Goal: Information Seeking & Learning: Learn about a topic

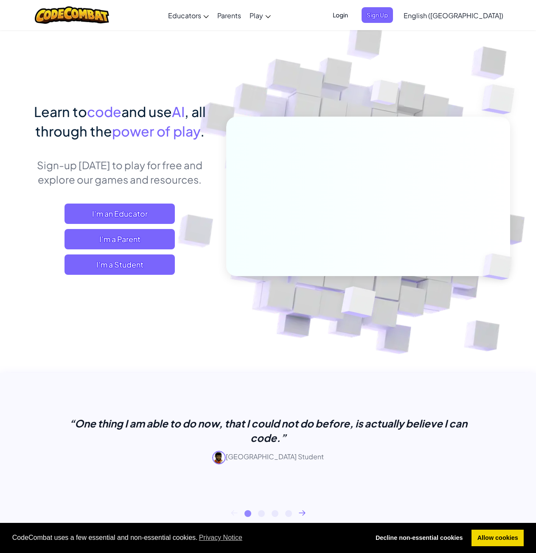
click at [139, 262] on span "I'm a Student" at bounding box center [119, 264] width 110 height 20
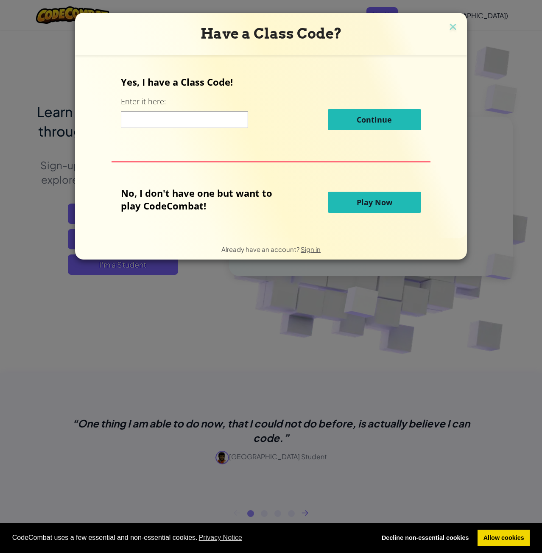
click at [346, 203] on button "Play Now" at bounding box center [374, 202] width 93 height 21
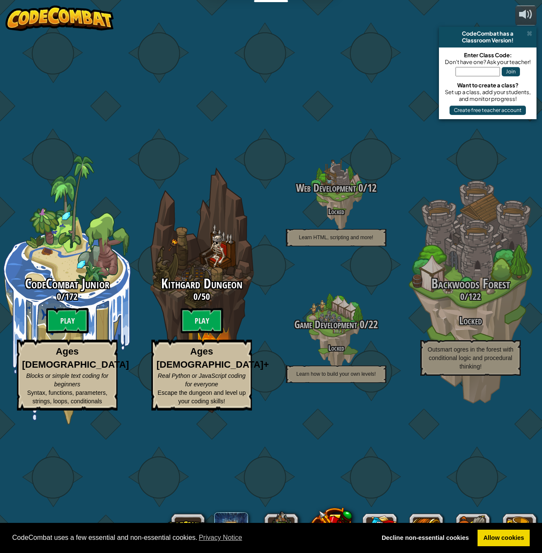
click at [83, 304] on div "CodeCombat Junior 0 / 172 Play Ages [DEMOGRAPHIC_DATA] Blocks or simple text co…" at bounding box center [67, 343] width 134 height 134
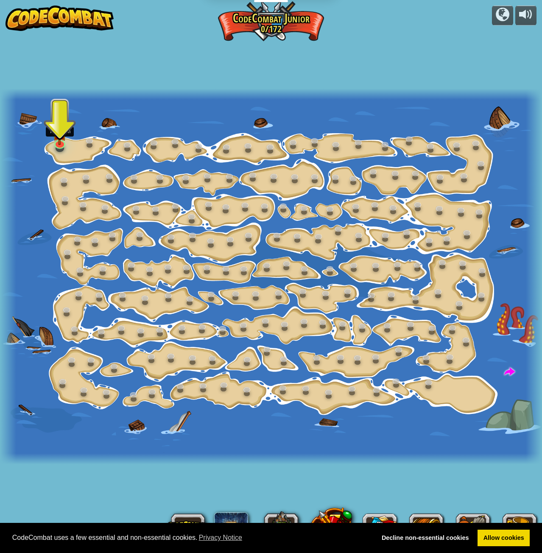
click at [60, 137] on img at bounding box center [60, 133] width 14 height 24
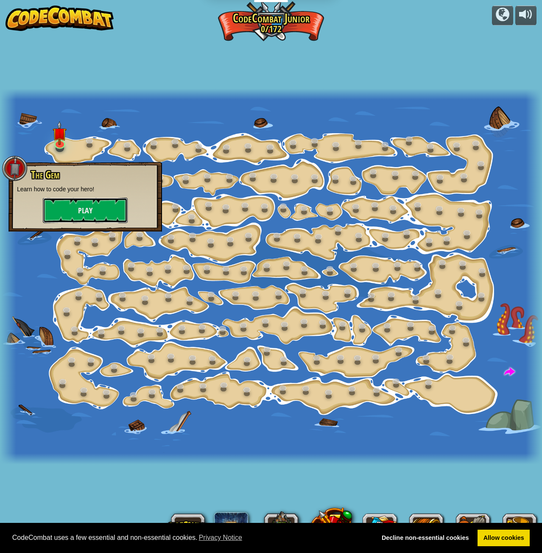
click at [85, 220] on button "Play" at bounding box center [85, 210] width 85 height 25
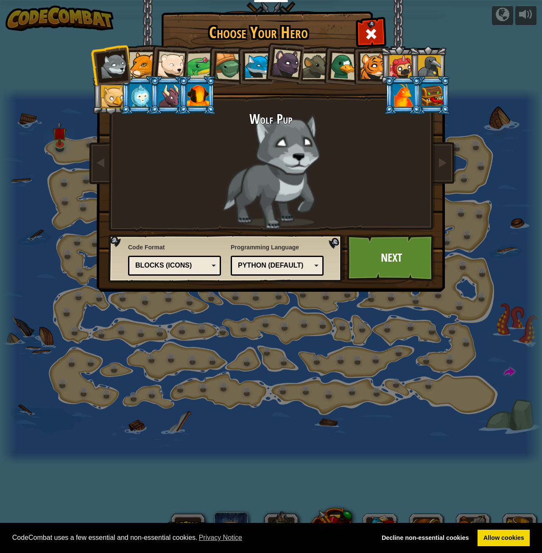
click at [312, 254] on div "Programming Language Python (Default) JavaScript Lua C++ Java (Experimental) Py…" at bounding box center [277, 259] width 93 height 37
click at [373, 249] on link "Next" at bounding box center [391, 258] width 89 height 47
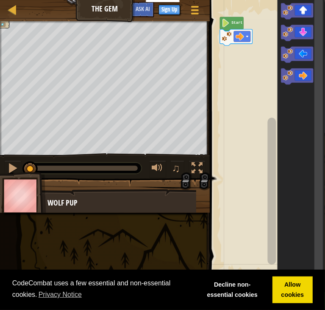
click at [234, 229] on rect "Blockly Workspace" at bounding box center [266, 141] width 118 height 290
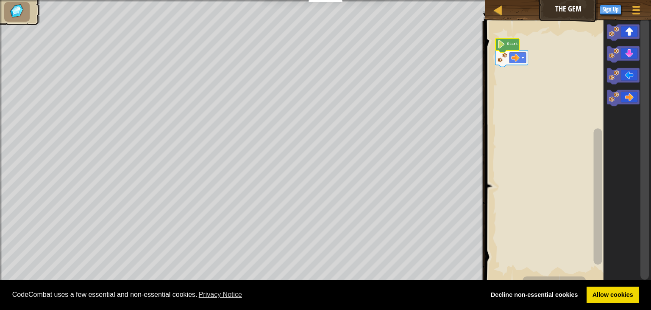
click at [515, 42] on text "Start" at bounding box center [513, 44] width 11 height 4
click at [502, 42] on image "Blockly Workspace" at bounding box center [502, 44] width 8 height 8
click at [513, 82] on div "Start" at bounding box center [567, 151] width 168 height 269
